Goal: Transaction & Acquisition: Purchase product/service

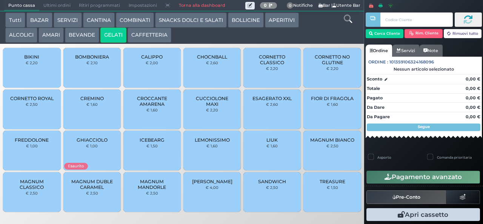
click at [100, 28] on button "GELATI" at bounding box center [113, 35] width 26 height 15
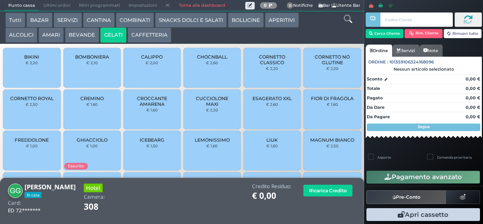
click at [32, 65] on small "€ 2,20" at bounding box center [32, 62] width 12 height 5
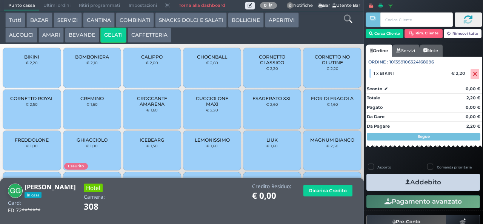
click at [417, 184] on button "Addebito" at bounding box center [424, 182] width 114 height 17
